Goal: Navigation & Orientation: Find specific page/section

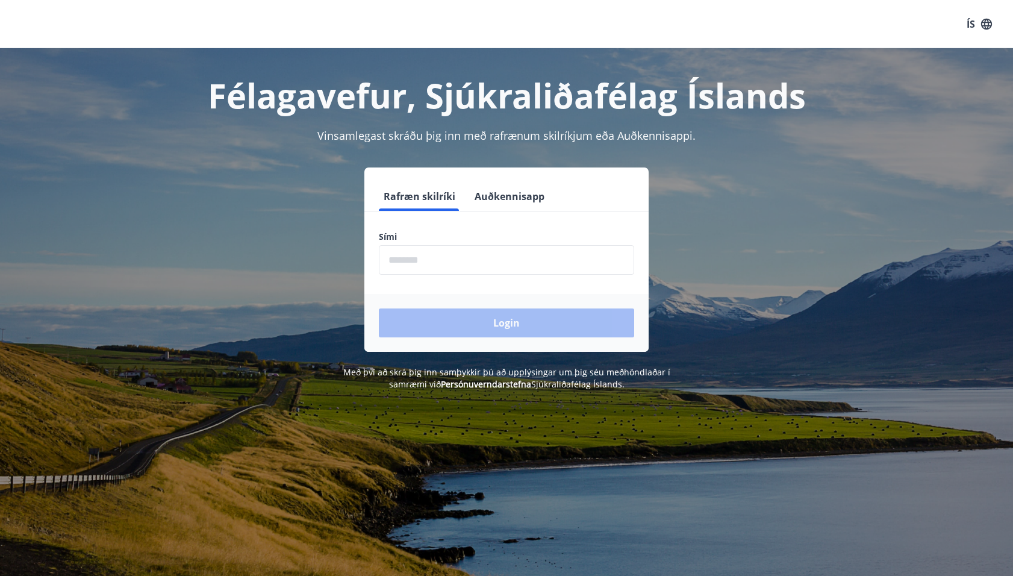
click at [563, 258] on input "phone" at bounding box center [506, 260] width 255 height 30
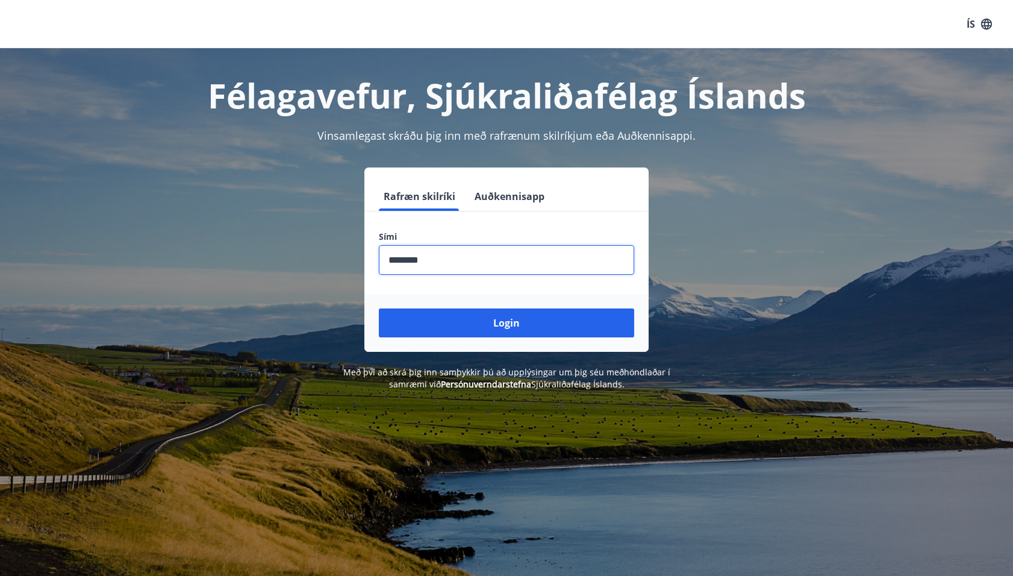
type input "********"
click at [379, 308] on button "Login" at bounding box center [506, 322] width 255 height 29
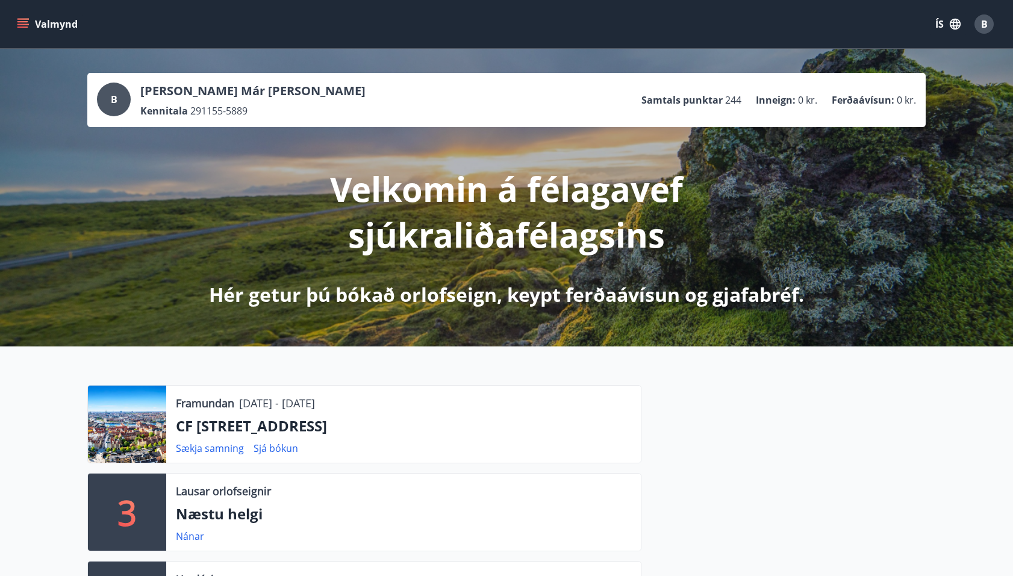
click at [25, 21] on icon "menu" at bounding box center [22, 21] width 11 height 1
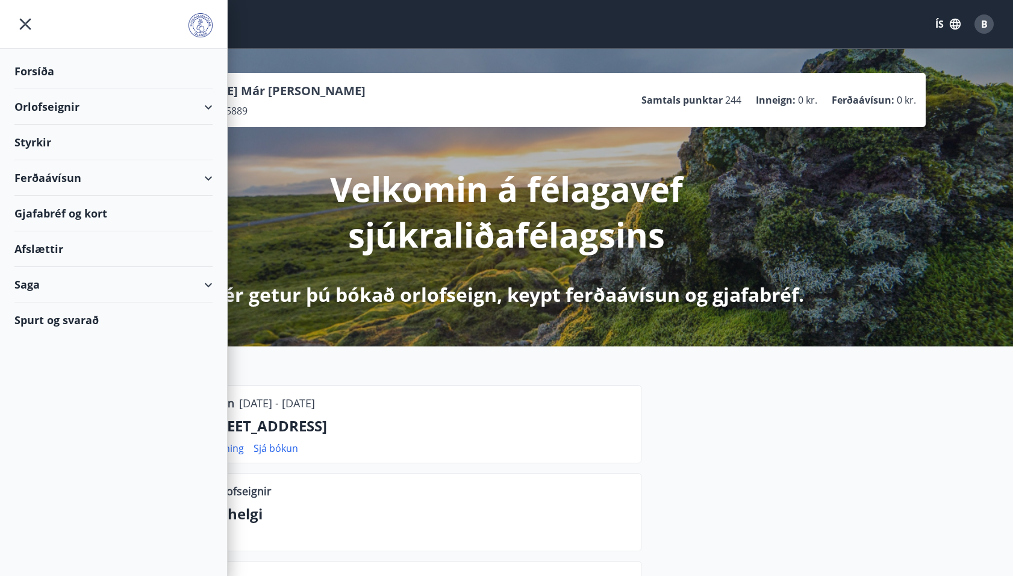
click at [66, 176] on div "Ferðaávísun" at bounding box center [113, 178] width 198 height 36
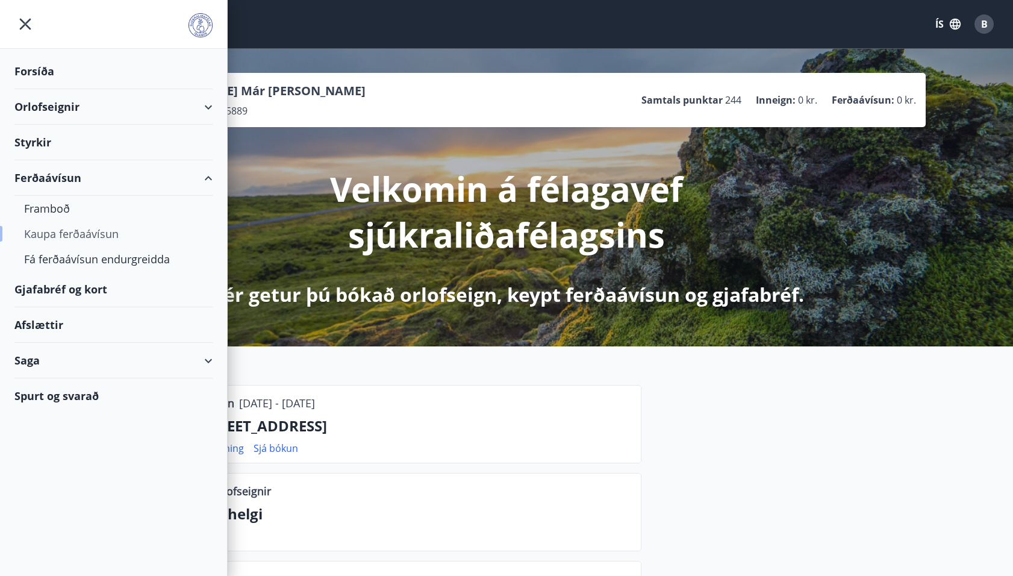
click at [73, 233] on div "Kaupa ferðaávísun" at bounding box center [113, 233] width 179 height 25
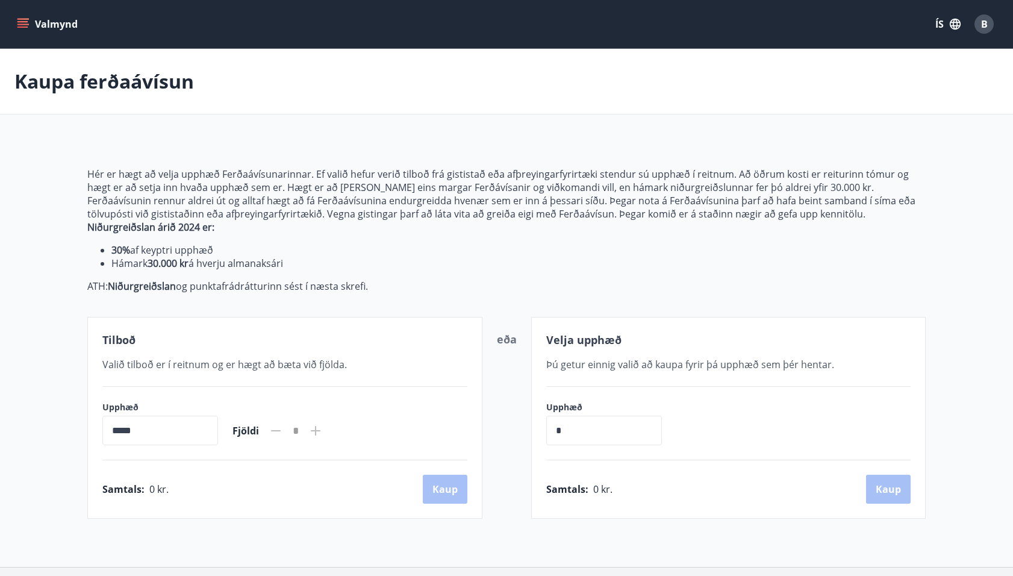
click at [20, 25] on icon "menu" at bounding box center [23, 23] width 13 height 1
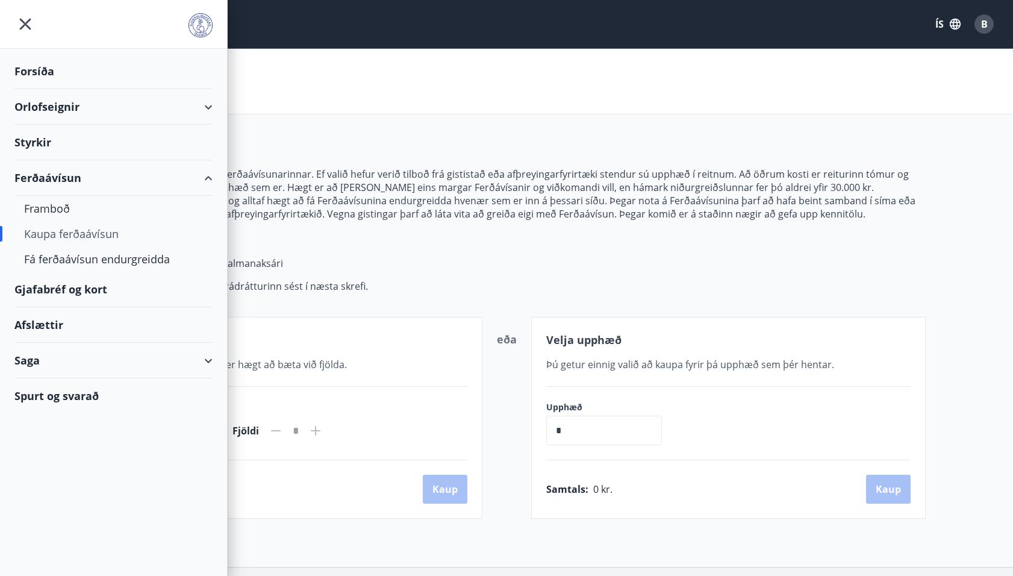
click at [40, 318] on div "Afslættir" at bounding box center [113, 325] width 198 height 36
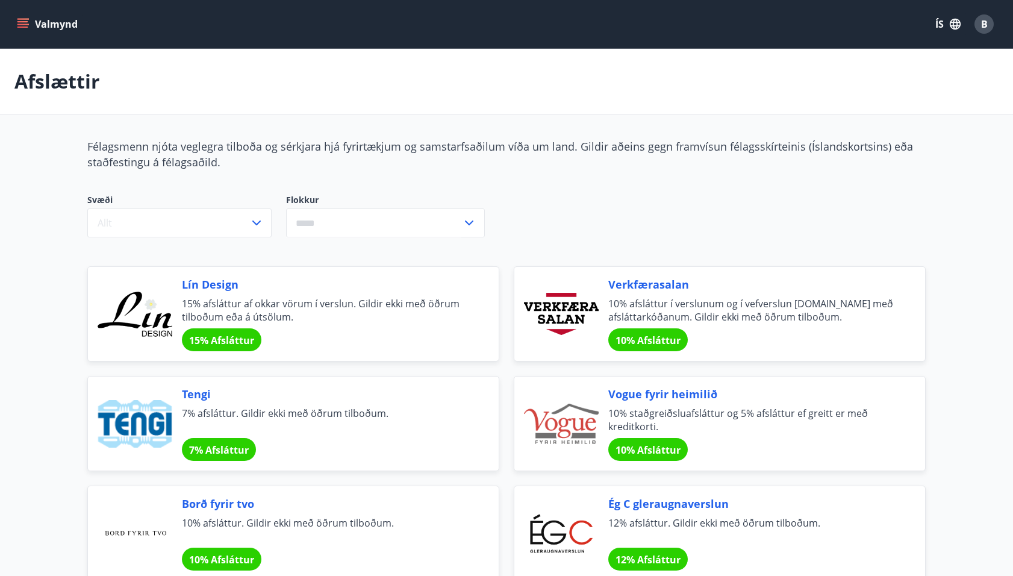
click at [23, 19] on icon "menu" at bounding box center [23, 19] width 13 height 1
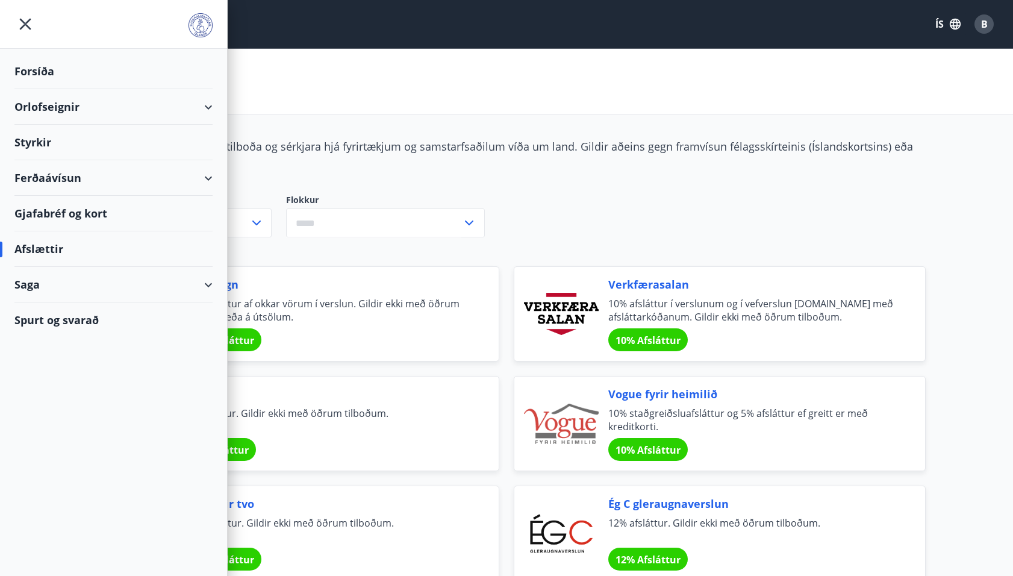
click at [46, 175] on div "Ferðaávísun" at bounding box center [113, 178] width 198 height 36
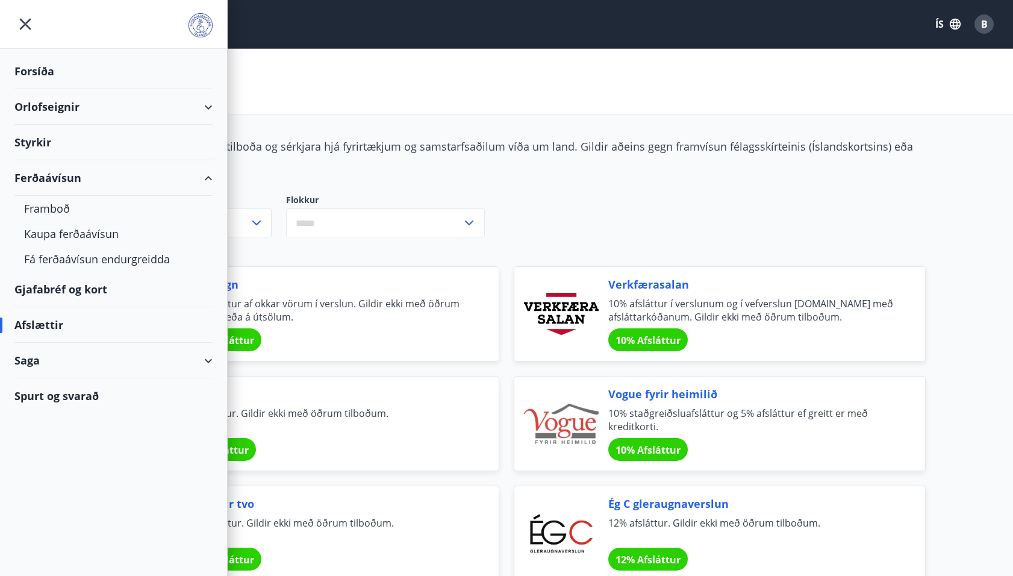
click at [84, 289] on div "Gjafabréf og kort" at bounding box center [113, 290] width 198 height 36
